Goal: Task Accomplishment & Management: Manage account settings

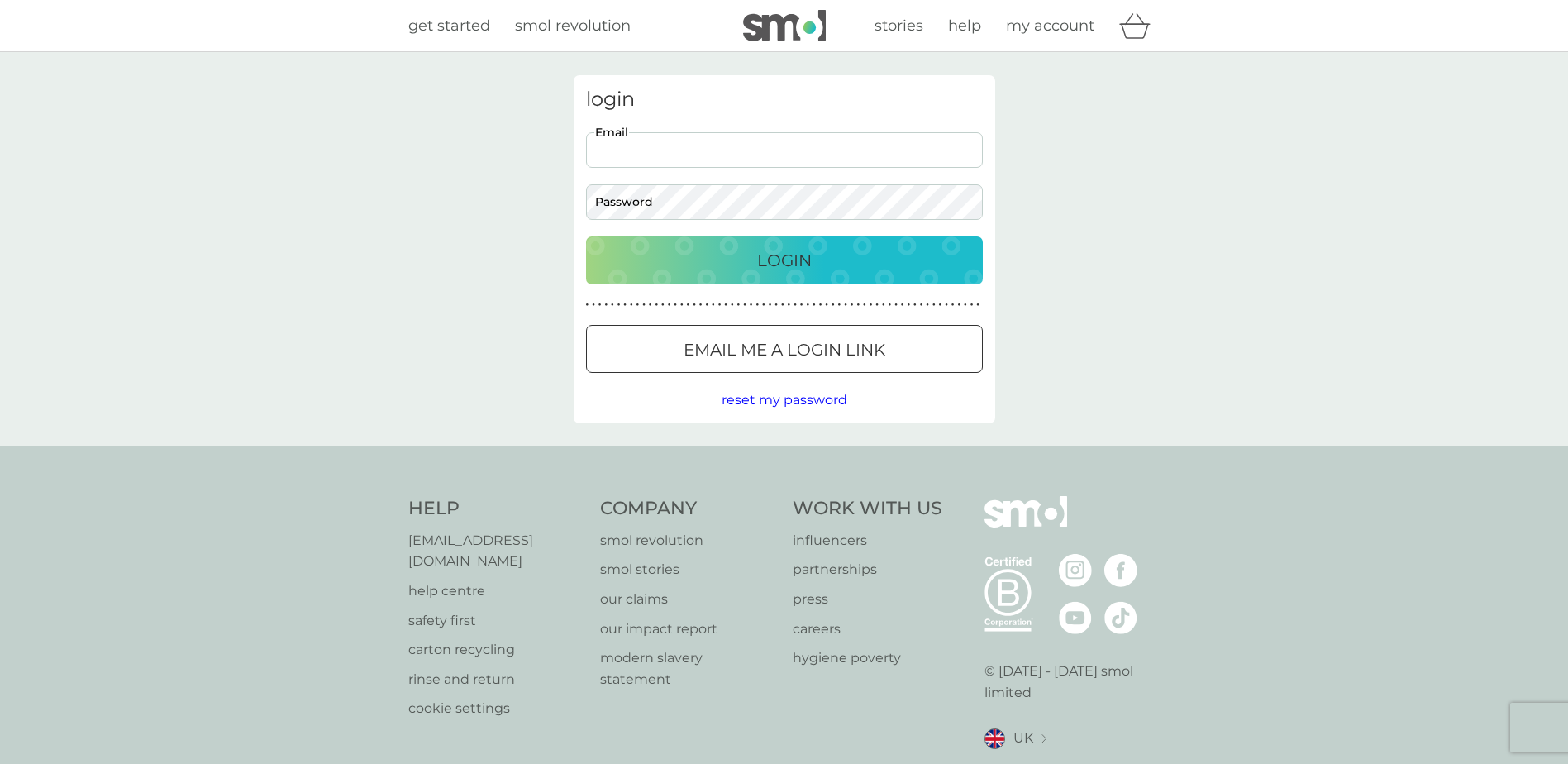
click at [700, 157] on input "Email" at bounding box center [784, 150] width 396 height 35
type input "[EMAIL_ADDRESS][DOMAIN_NAME]"
click at [586, 237] on button "Login" at bounding box center [784, 260] width 396 height 48
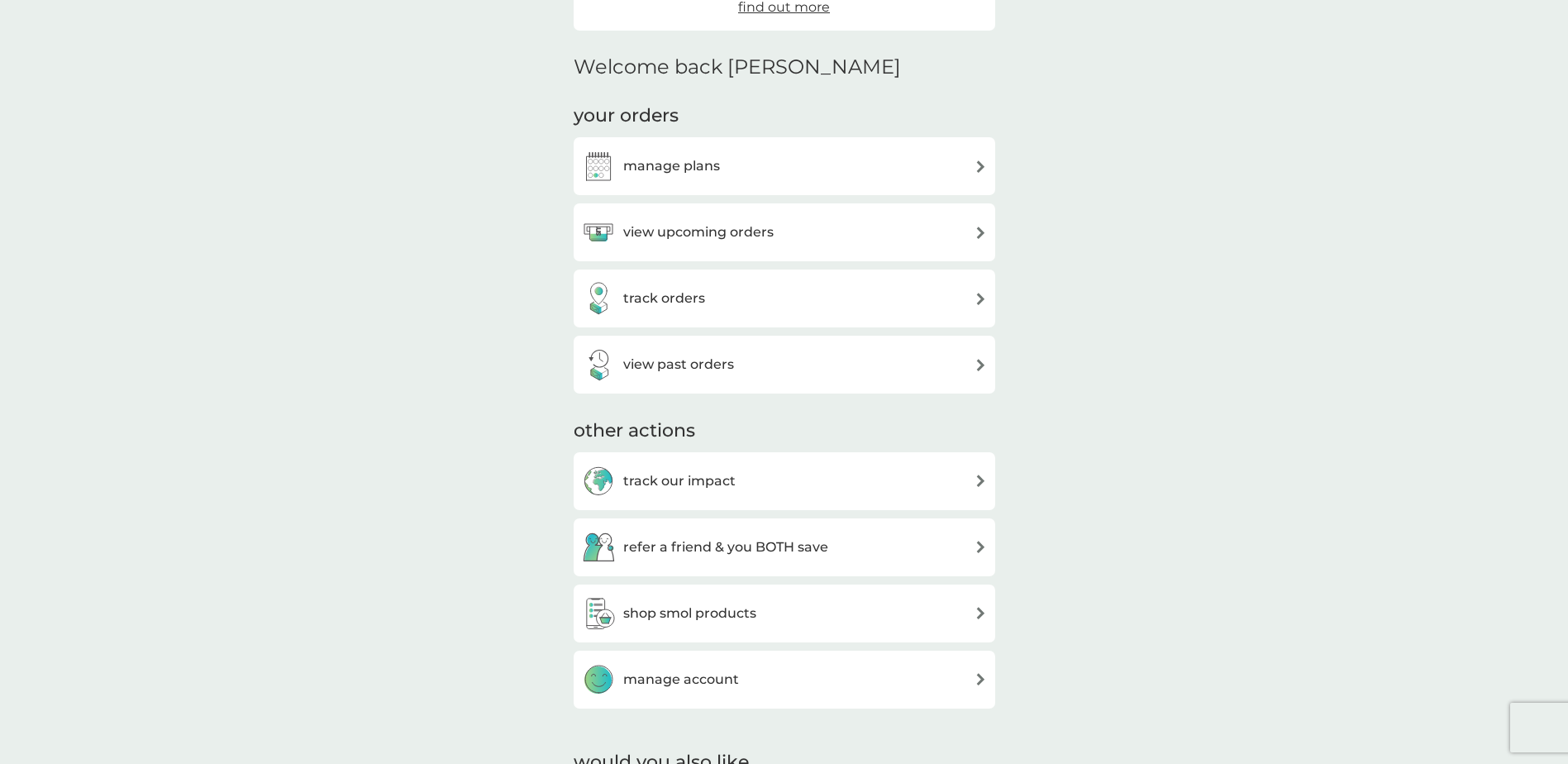
scroll to position [496, 0]
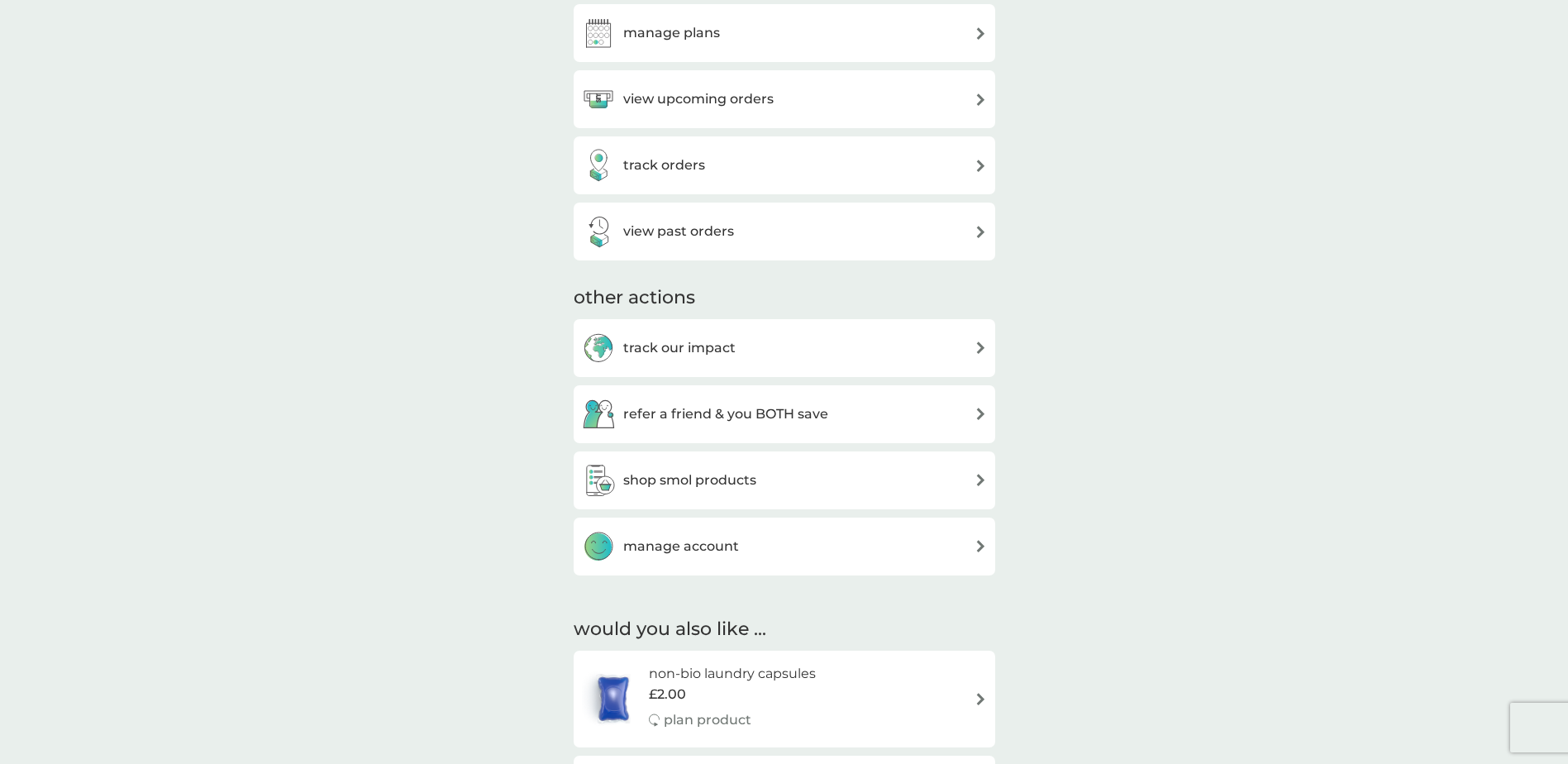
click at [722, 542] on h3 "manage account" at bounding box center [681, 547] width 116 height 21
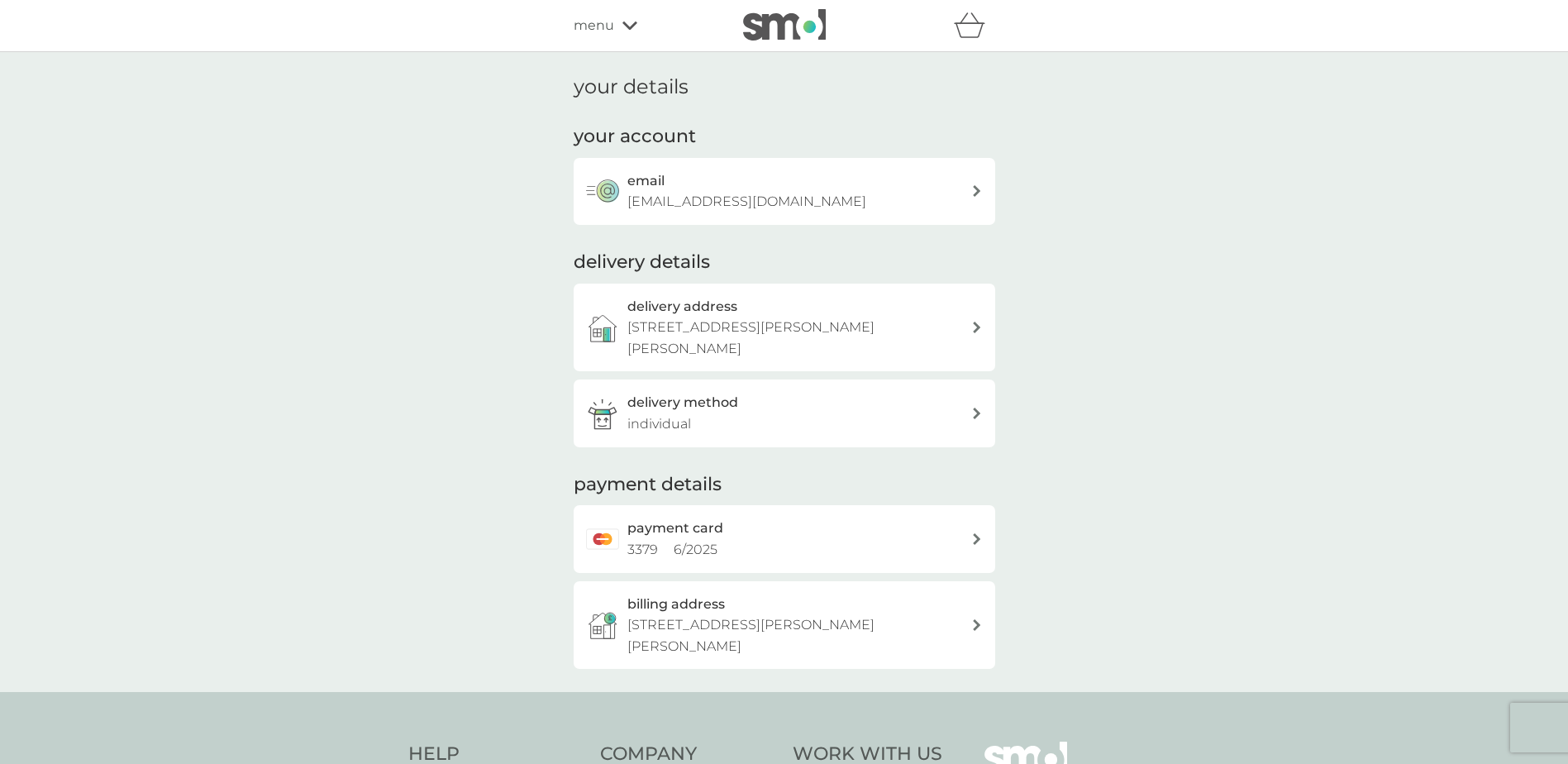
click at [738, 197] on p "[EMAIL_ADDRESS][DOMAIN_NAME]" at bounding box center [746, 202] width 239 height 21
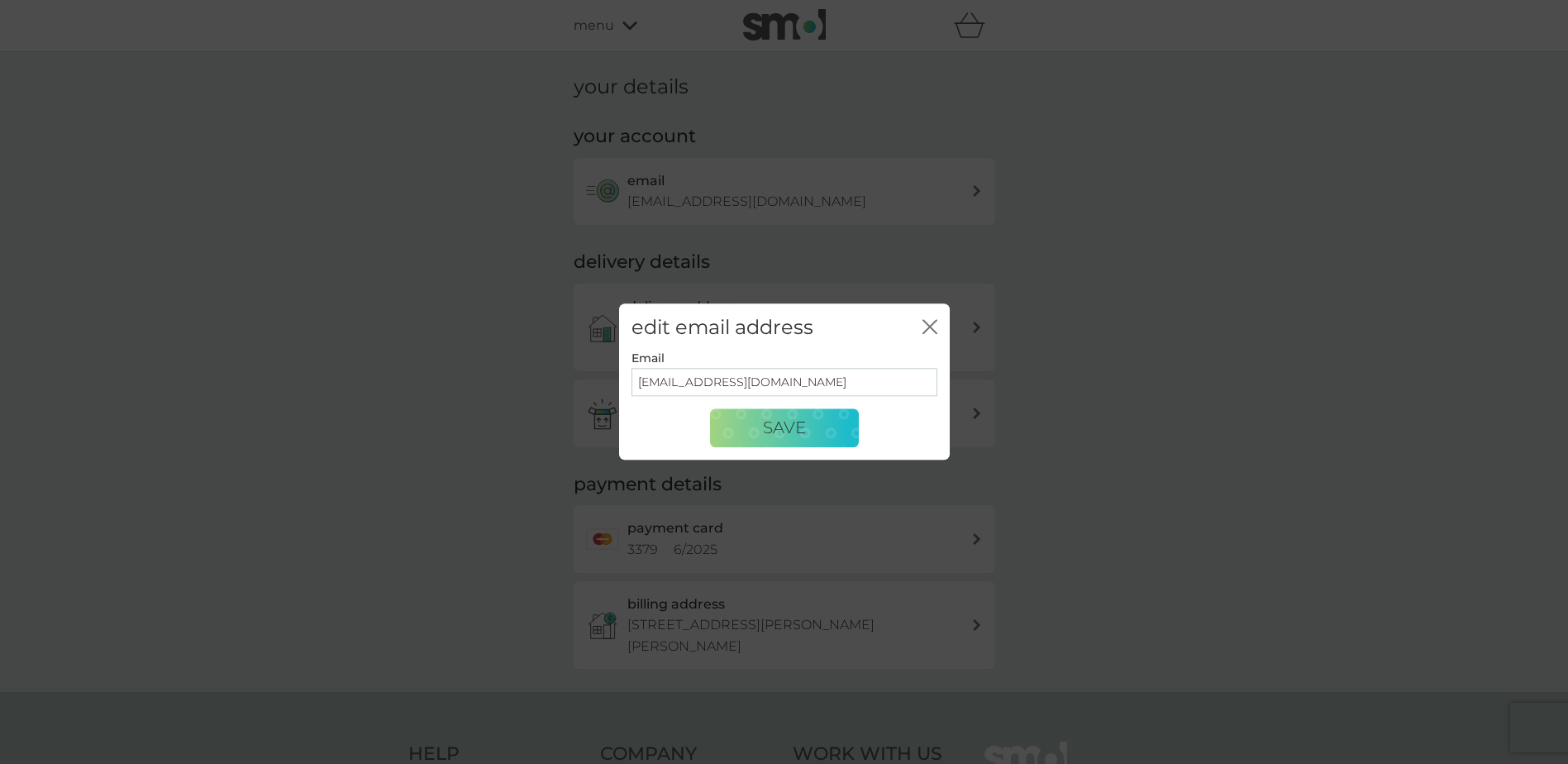
click at [922, 326] on icon "close" at bounding box center [929, 326] width 15 height 15
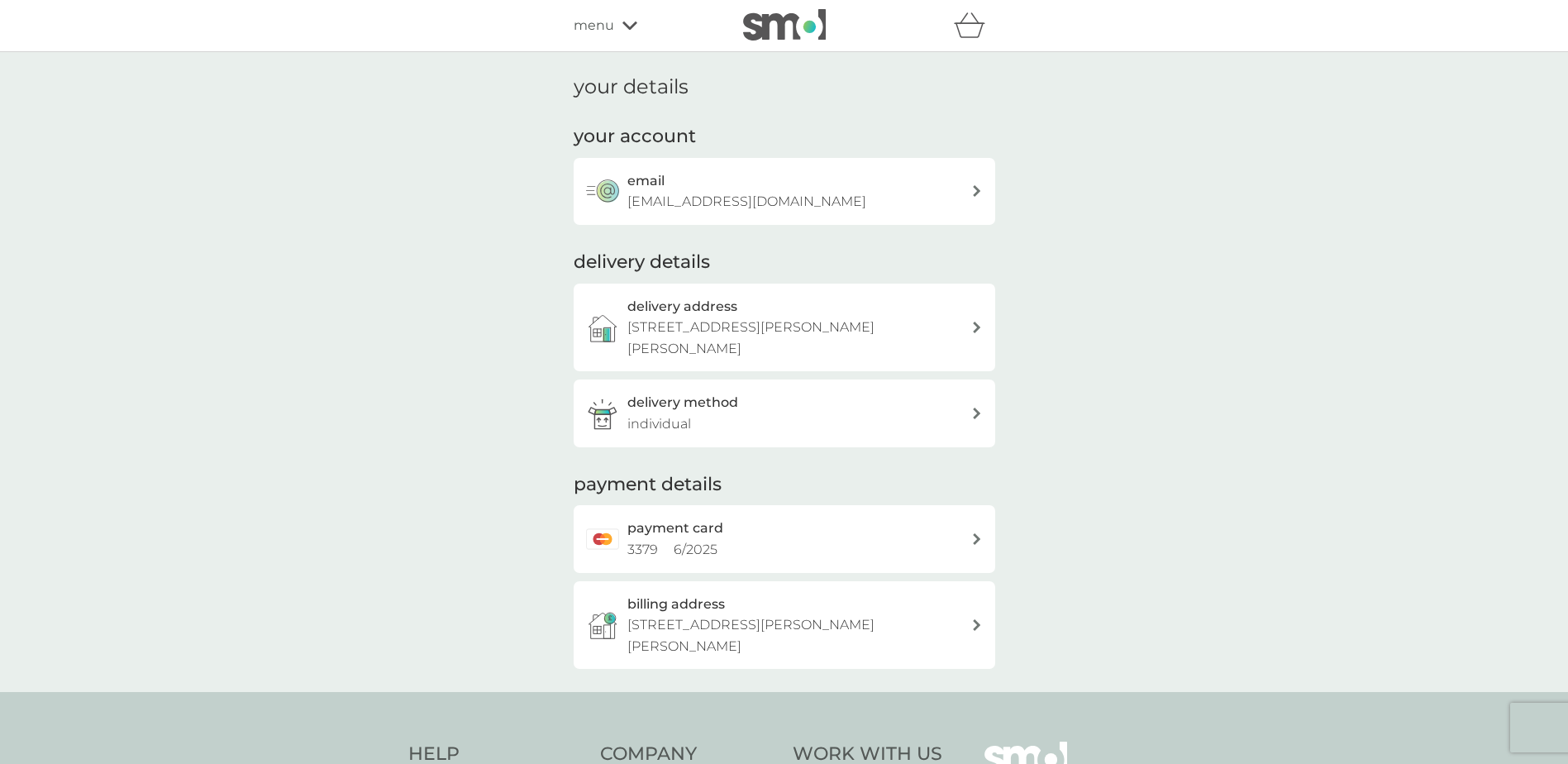
click at [778, 338] on p "[STREET_ADDRESS][PERSON_NAME][PERSON_NAME]" at bounding box center [799, 337] width 344 height 42
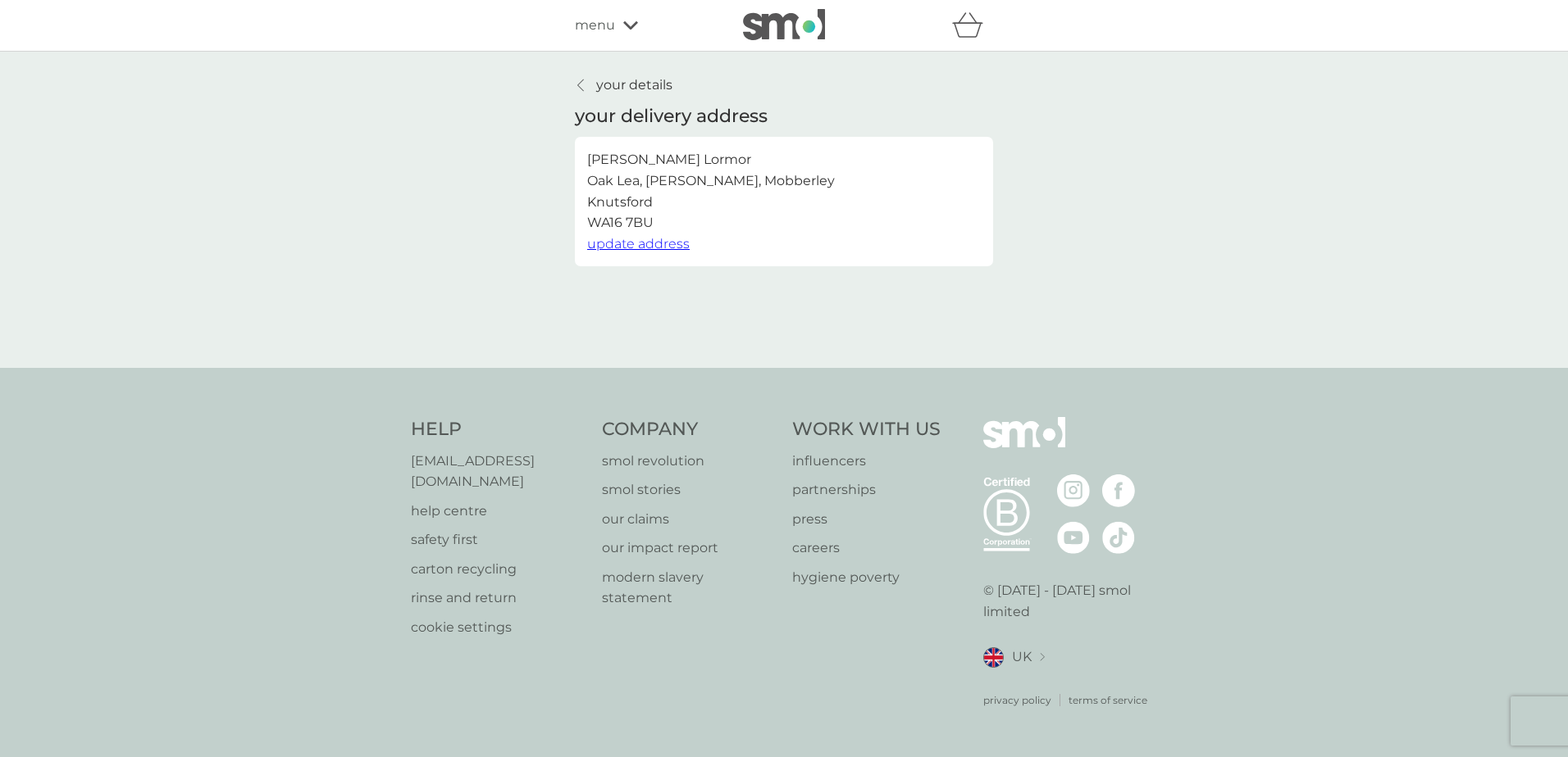
click at [665, 243] on span "update address" at bounding box center [639, 243] width 102 height 15
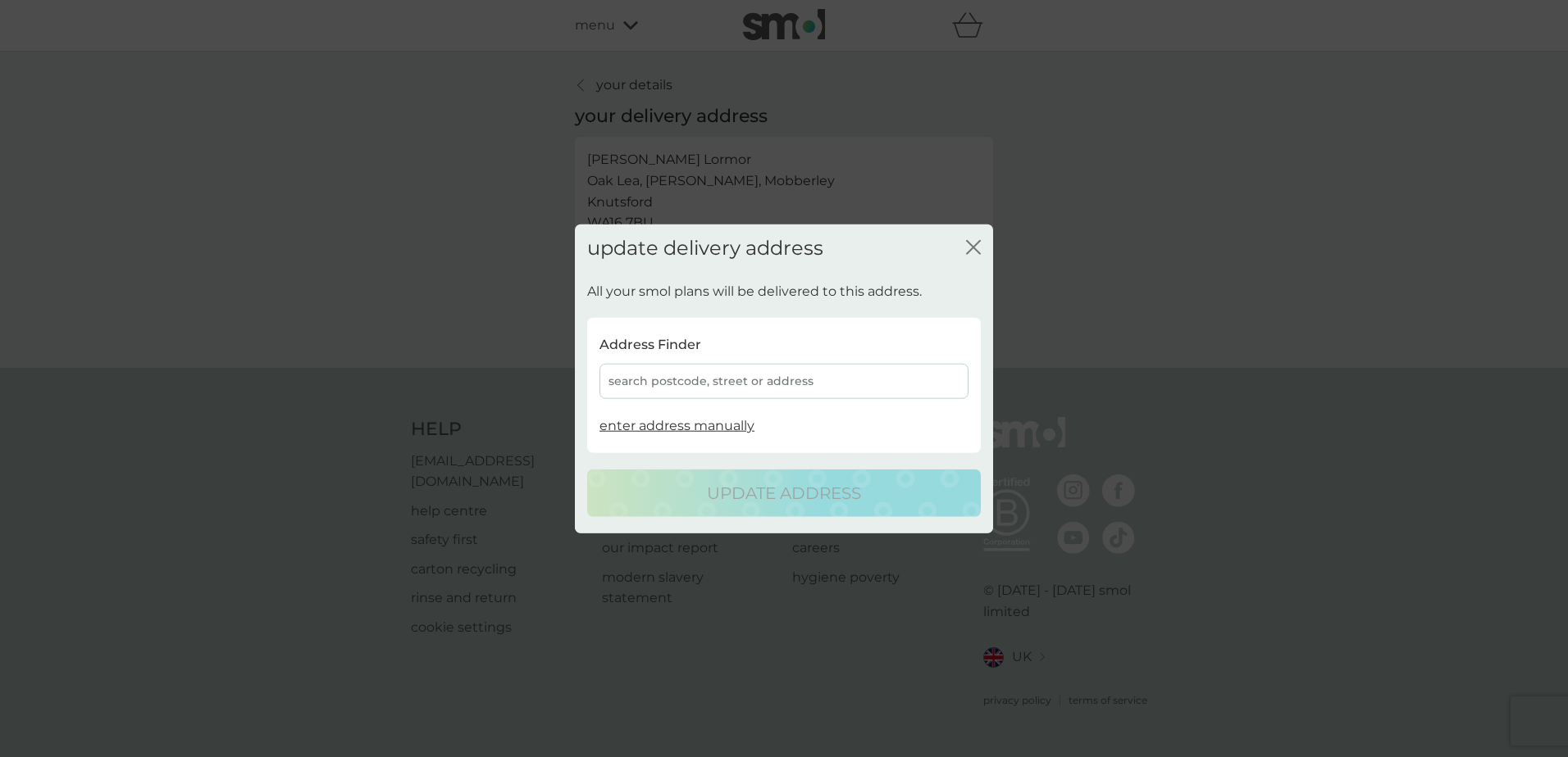
click at [974, 242] on icon "close" at bounding box center [973, 247] width 14 height 14
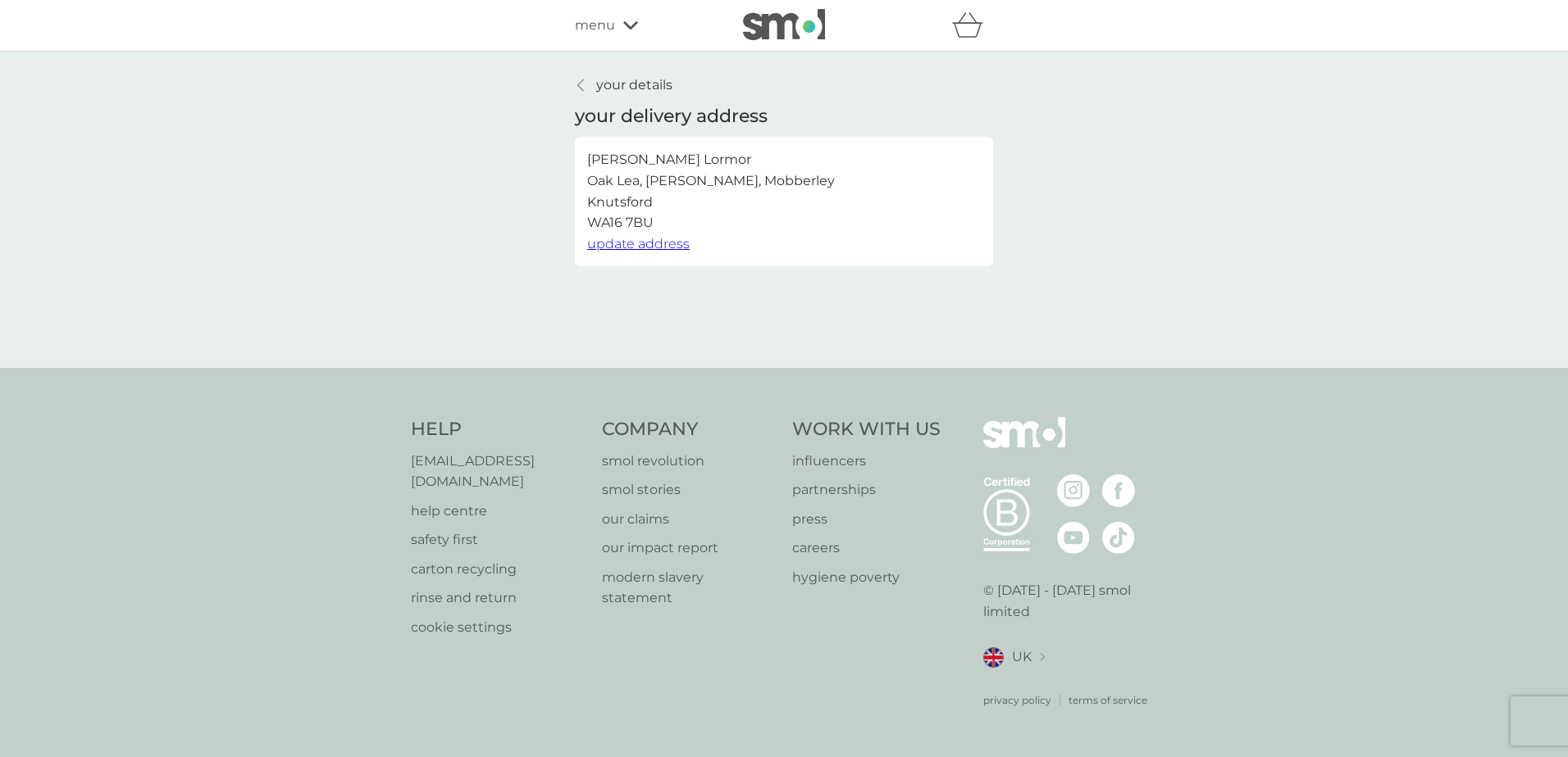
click at [655, 85] on p "your details" at bounding box center [634, 85] width 76 height 21
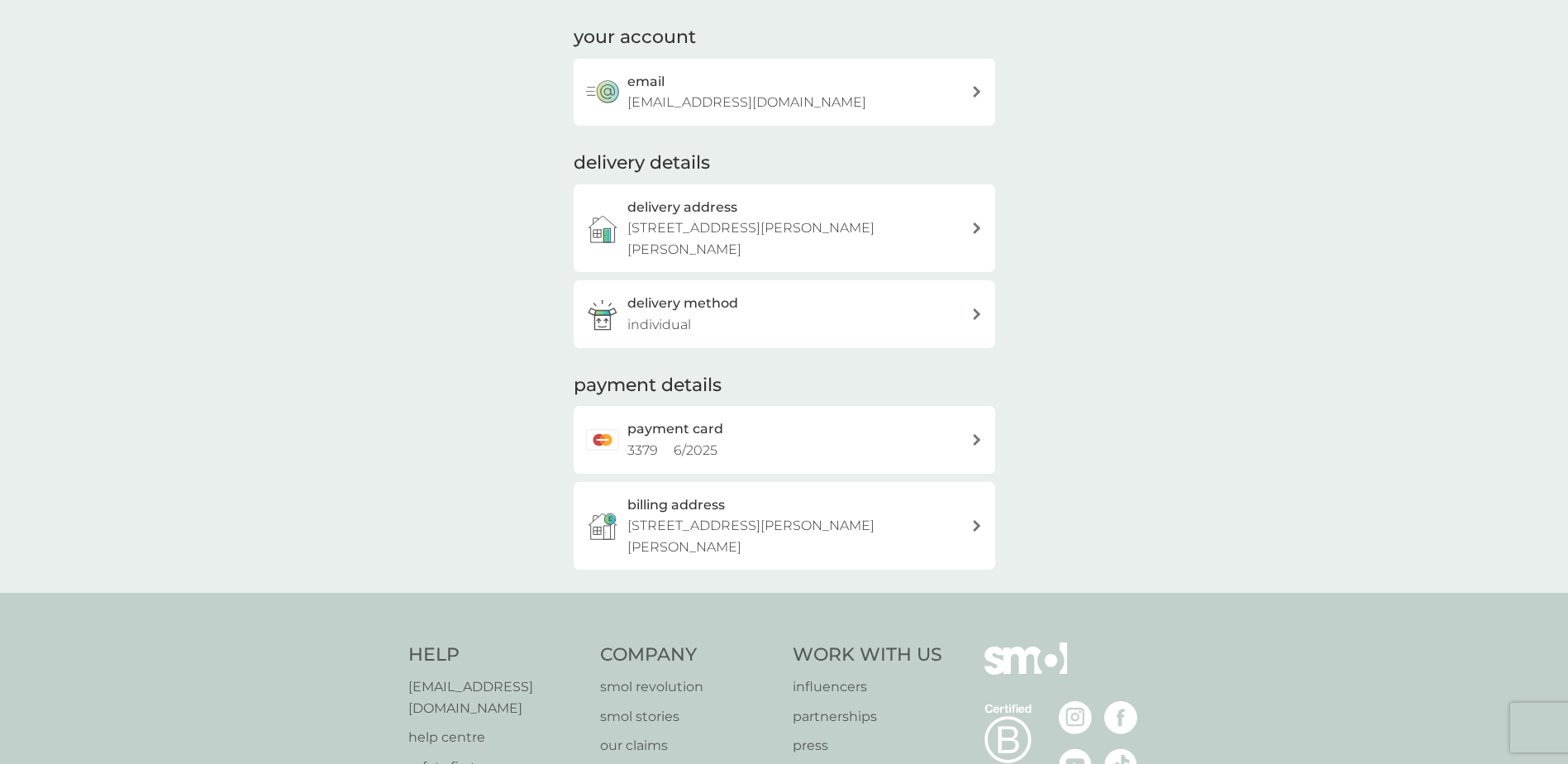
scroll to position [300, 0]
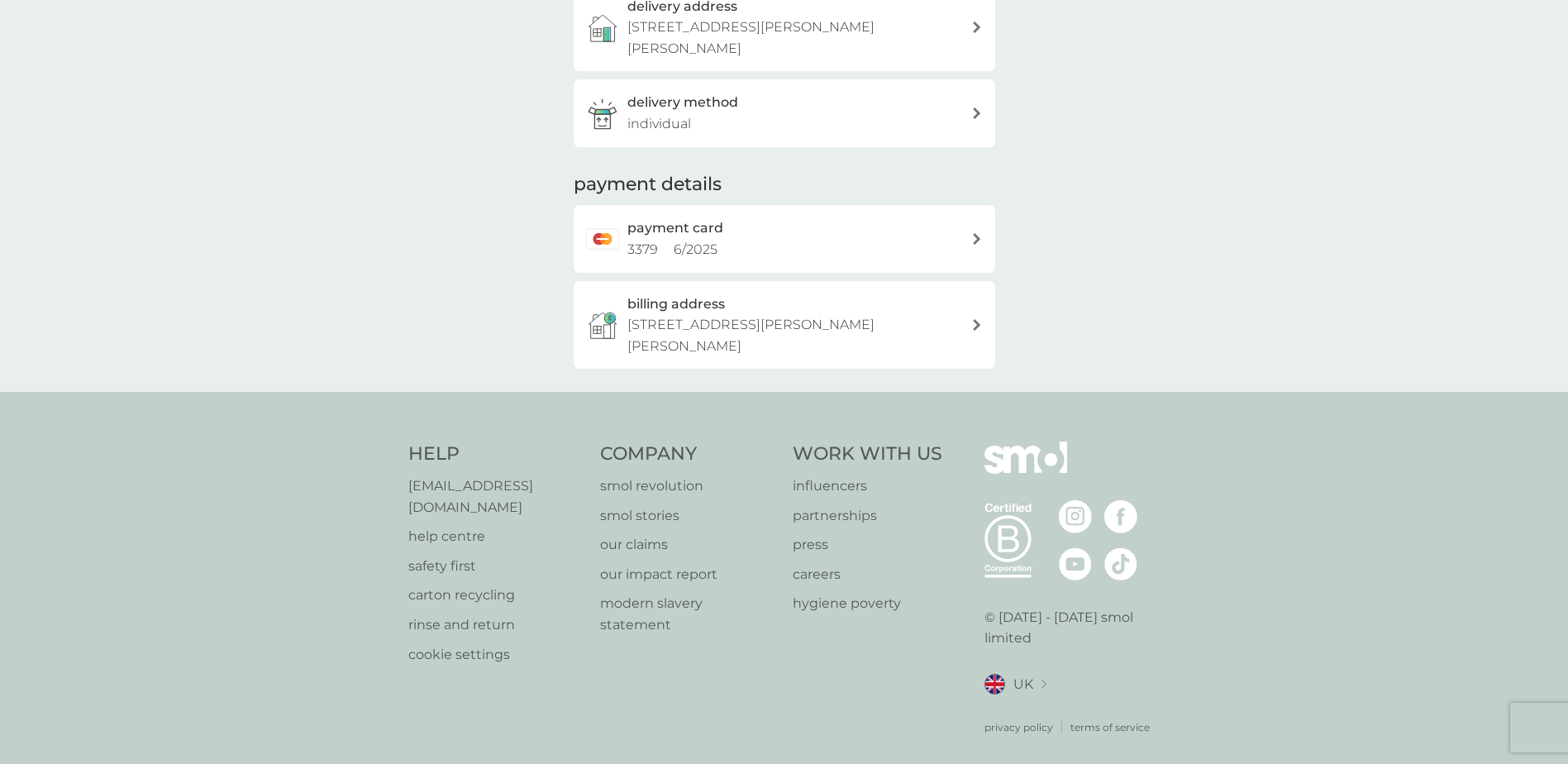
click at [721, 250] on div "payment card 3379 6 / 2025" at bounding box center [799, 238] width 344 height 42
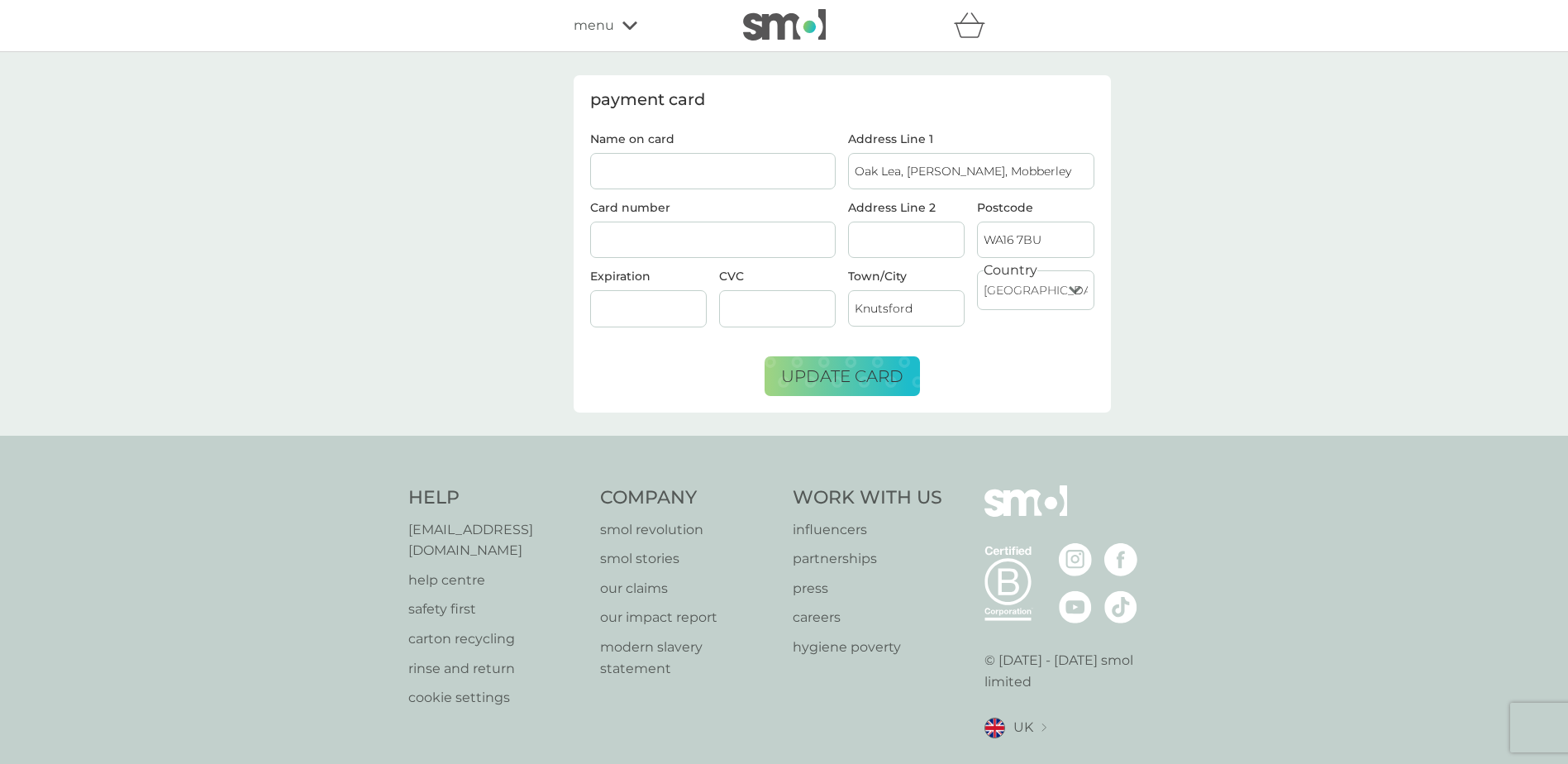
click at [678, 172] on input "Name on card" at bounding box center [713, 171] width 246 height 36
type input "H"
type input "[PERSON_NAME]"
click at [862, 381] on span "update card" at bounding box center [842, 376] width 123 height 19
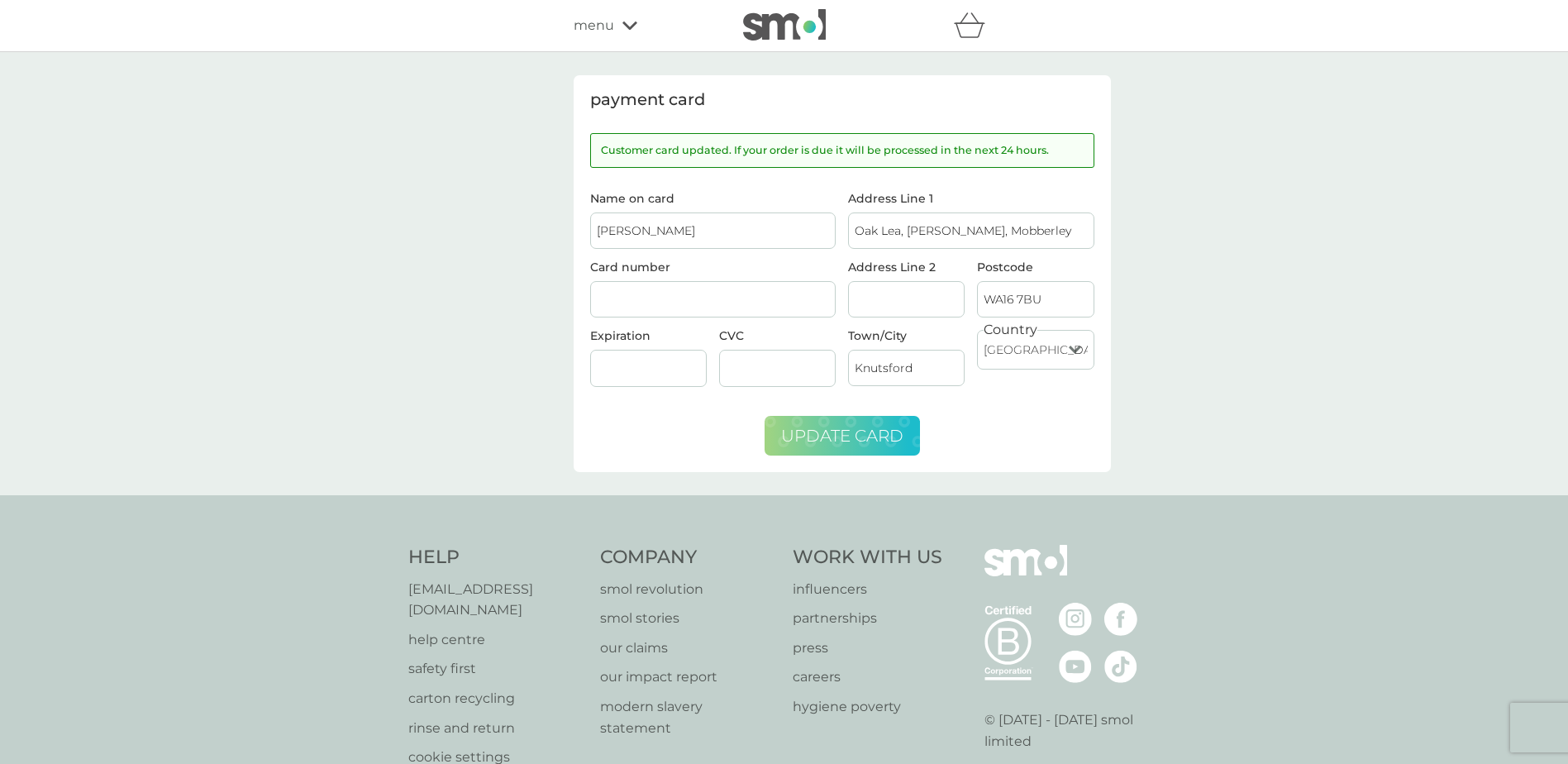
click at [633, 30] on div "menu" at bounding box center [644, 25] width 140 height 21
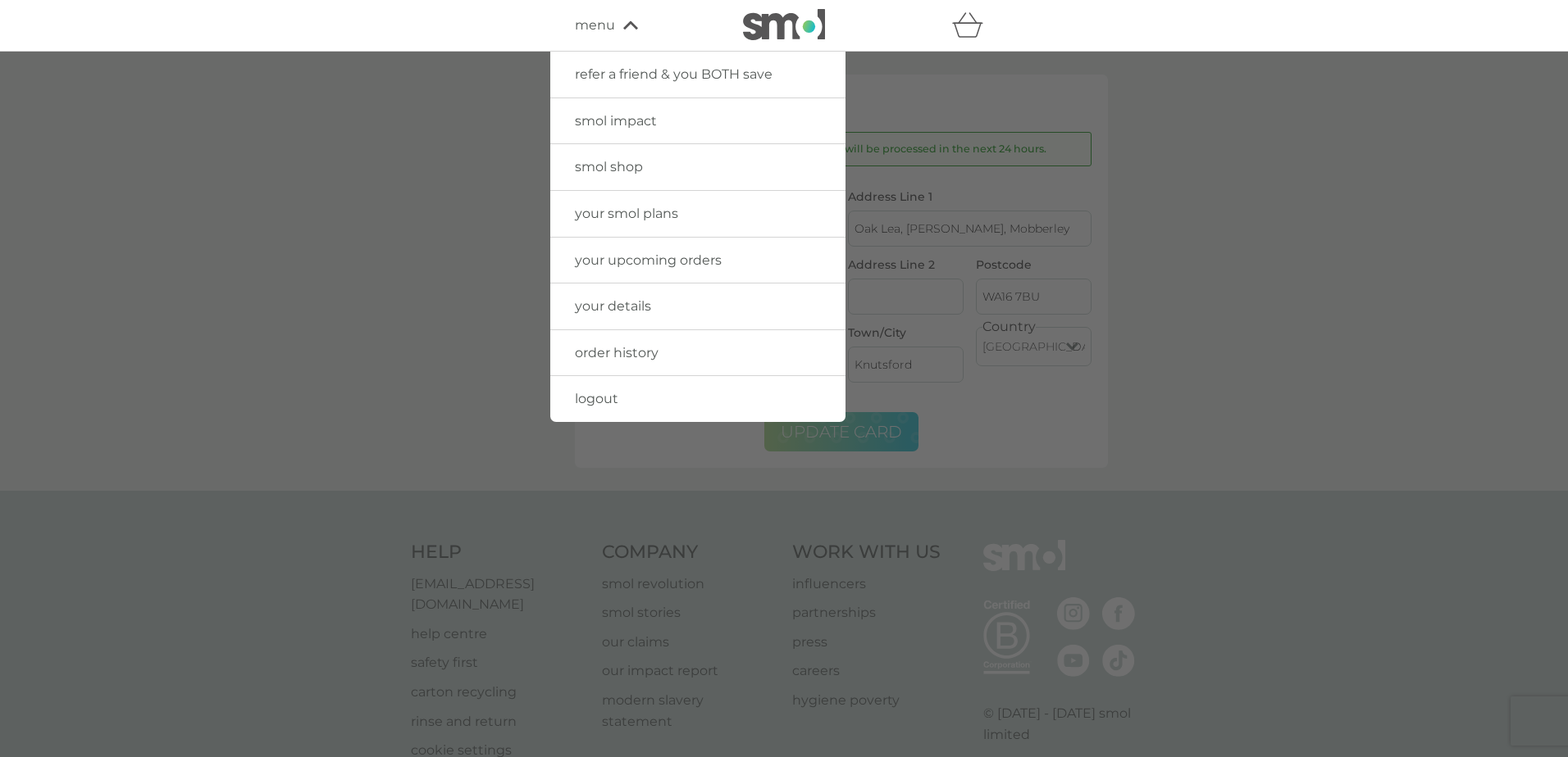
click at [604, 395] on span "logout" at bounding box center [596, 399] width 43 height 15
